Goal: Information Seeking & Learning: Learn about a topic

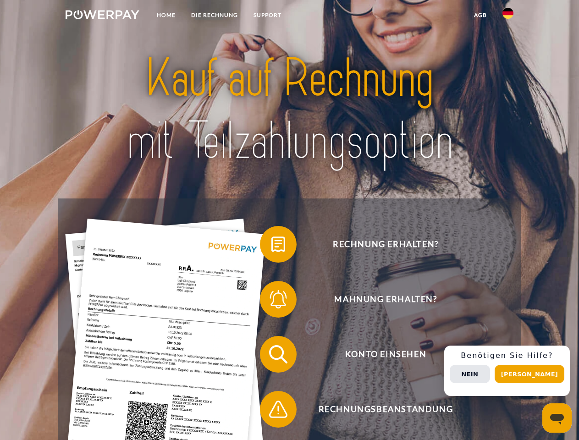
click at [102, 16] on img at bounding box center [103, 14] width 74 height 9
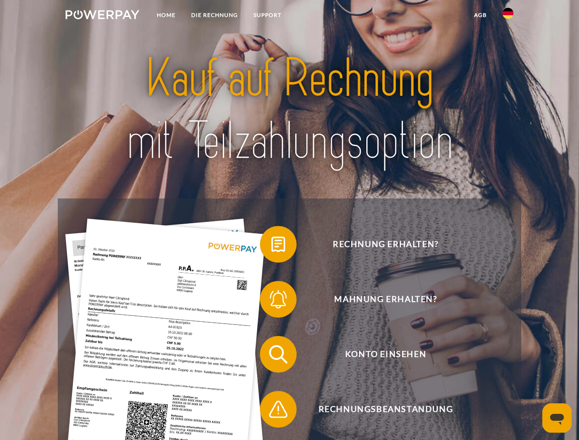
click at [508, 16] on img at bounding box center [507, 13] width 11 height 11
click at [480, 15] on link "agb" at bounding box center [480, 15] width 28 height 17
click at [271, 246] on span at bounding box center [265, 244] width 46 height 46
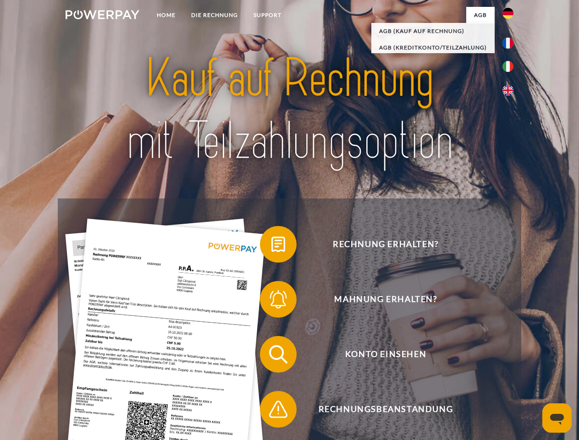
click at [271, 301] on span at bounding box center [265, 299] width 46 height 46
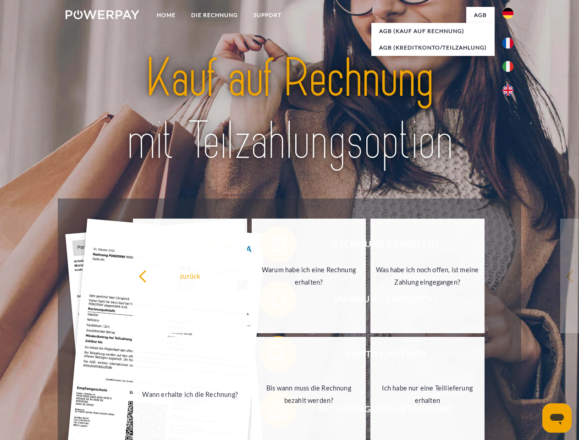
click at [271, 356] on link "Bis wann muss die Rechnung bezahlt werden?" at bounding box center [309, 394] width 114 height 115
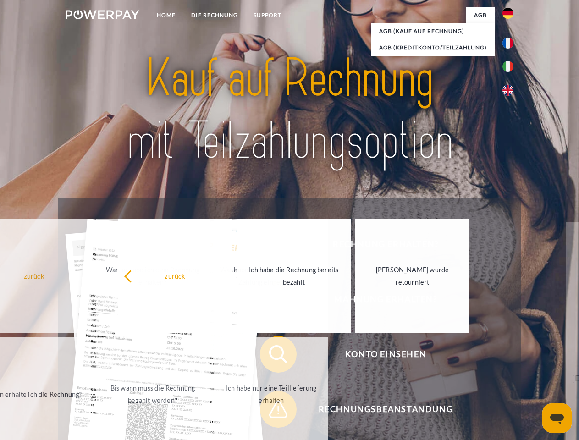
click at [271, 411] on span at bounding box center [265, 409] width 46 height 46
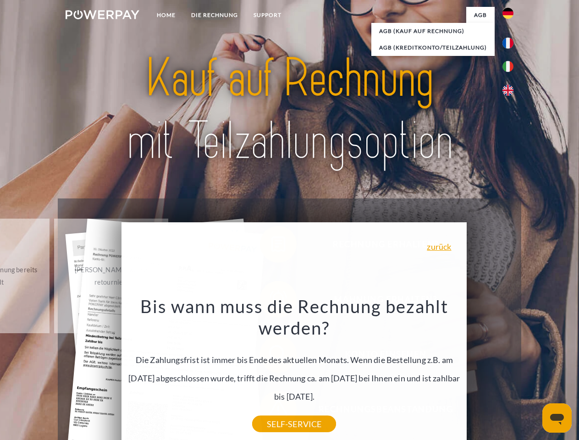
click at [510, 371] on div "Rechnung erhalten? Mahnung erhalten? Konto einsehen" at bounding box center [289, 381] width 463 height 367
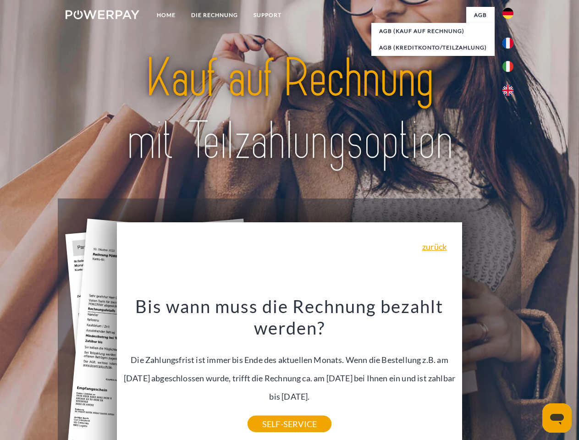
click at [488, 373] on span "Konto einsehen" at bounding box center [385, 354] width 225 height 37
click at [533, 374] on header "Home DIE RECHNUNG SUPPORT" at bounding box center [289, 316] width 579 height 633
